Goal: Task Accomplishment & Management: Complete application form

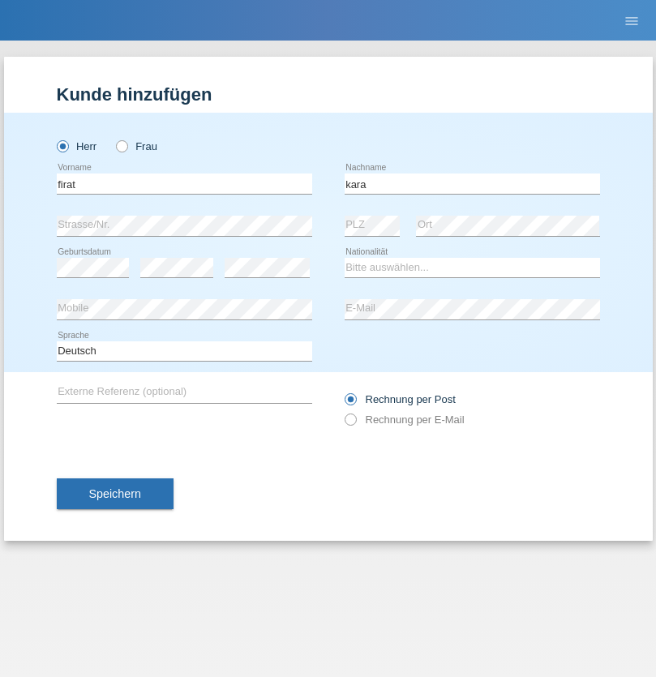
type input "kara"
select select "CH"
radio input "true"
click at [184, 183] on input "text" at bounding box center [185, 184] width 256 height 20
type input "Nuria"
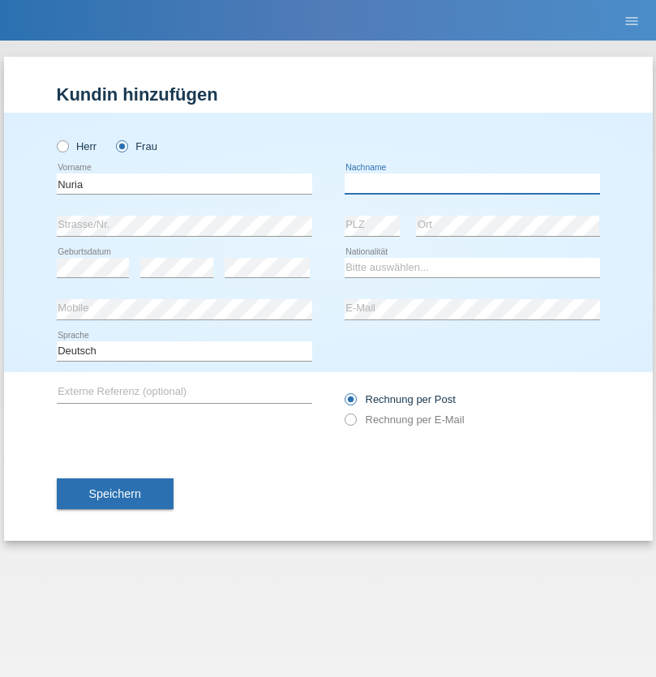
click at [472, 183] on input "text" at bounding box center [473, 184] width 256 height 20
type input "D'Antino"
select select "CH"
